Goal: Check status

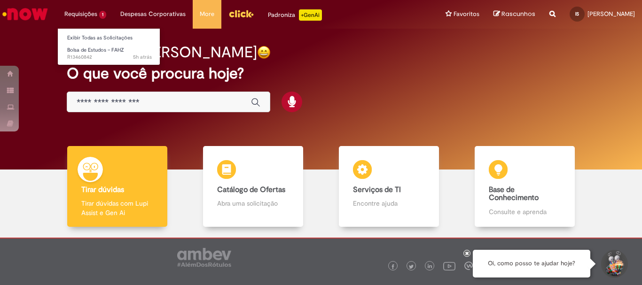
click at [91, 16] on li "Requisições 1 Exibir Todas as Solicitações Bolsa de Estudos – FAHZ 5h atrás 5 h…" at bounding box center [85, 14] width 56 height 28
click at [84, 16] on li "Requisições 1 Exibir Todas as Solicitações Bolsa de Estudos – FAHZ 5h atrás 5 h…" at bounding box center [85, 14] width 56 height 28
click at [83, 11] on li "Requisições 1 Exibir Todas as Solicitações Bolsa de Estudos – FAHZ 5h atrás 5 h…" at bounding box center [85, 14] width 56 height 28
click at [76, 18] on li "Requisições 1 Exibir Todas as Solicitações Bolsa de Estudos – FAHZ 5h atrás 5 h…" at bounding box center [85, 14] width 56 height 28
click at [84, 36] on link "Exibir Todas as Solicitações" at bounding box center [109, 38] width 103 height 10
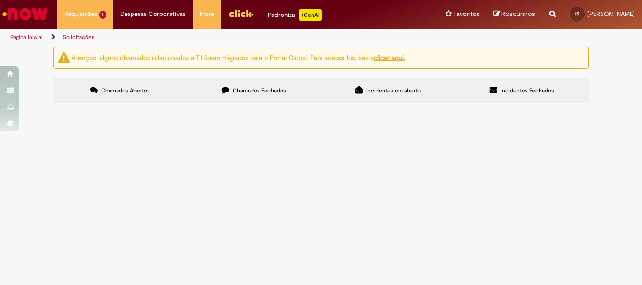
click at [0, 0] on span "Bolsa de Estudos – FAHZ" at bounding box center [0, 0] width 0 height 0
click at [0, 0] on span "R13460842" at bounding box center [0, 0] width 0 height 0
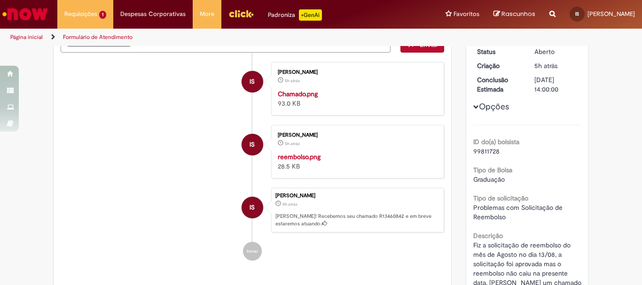
scroll to position [141, 0]
